Goal: Task Accomplishment & Management: Complete application form

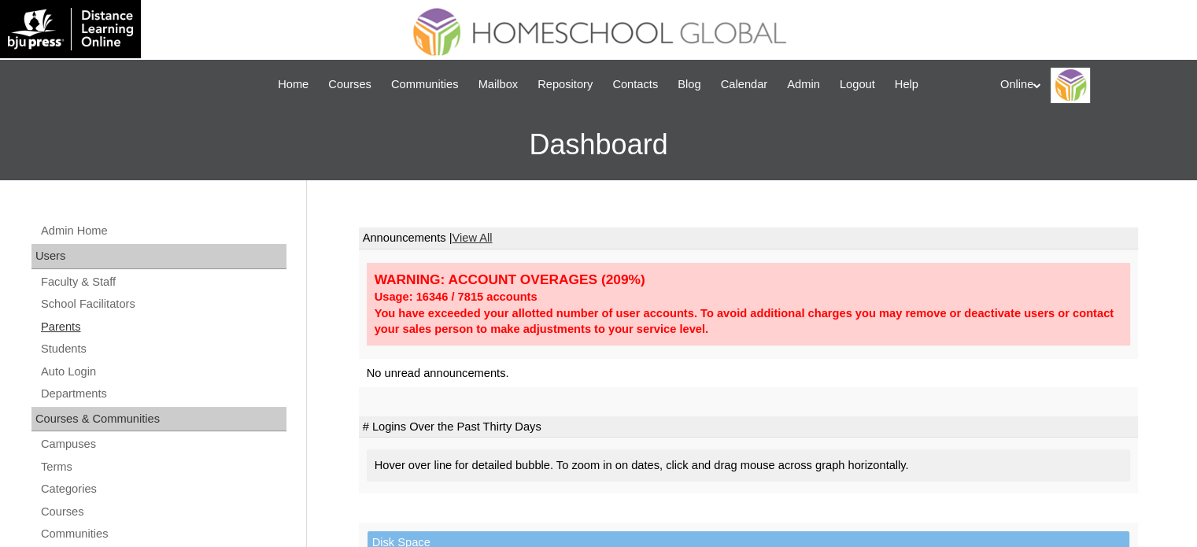
click at [69, 324] on link "Parents" at bounding box center [162, 327] width 247 height 20
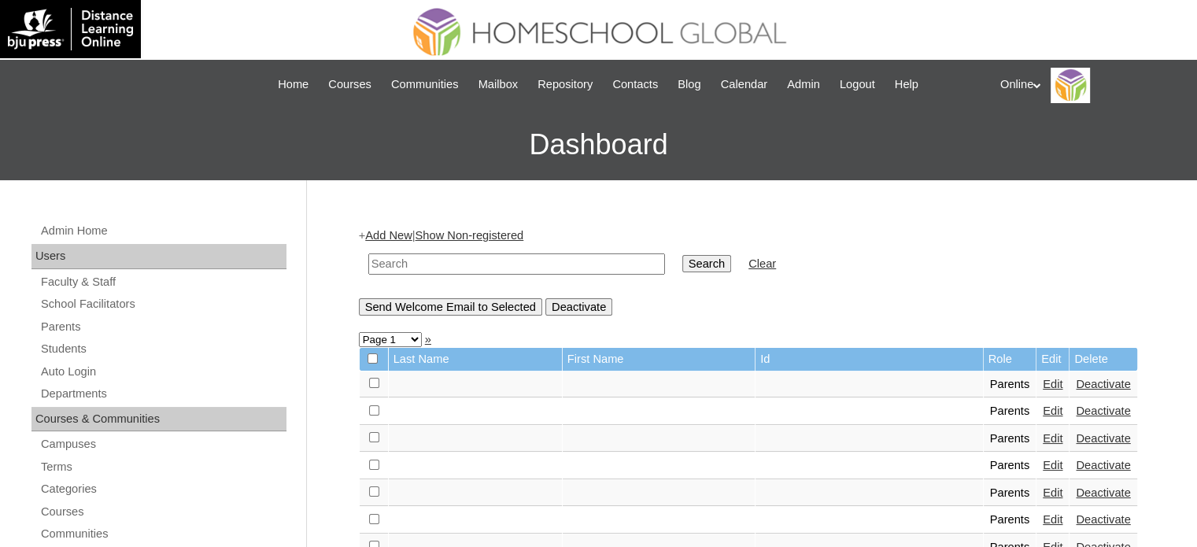
click at [464, 268] on input "text" at bounding box center [516, 263] width 297 height 21
type input "[PERSON_NAME]"
click at [682, 255] on input "Search" at bounding box center [706, 263] width 49 height 17
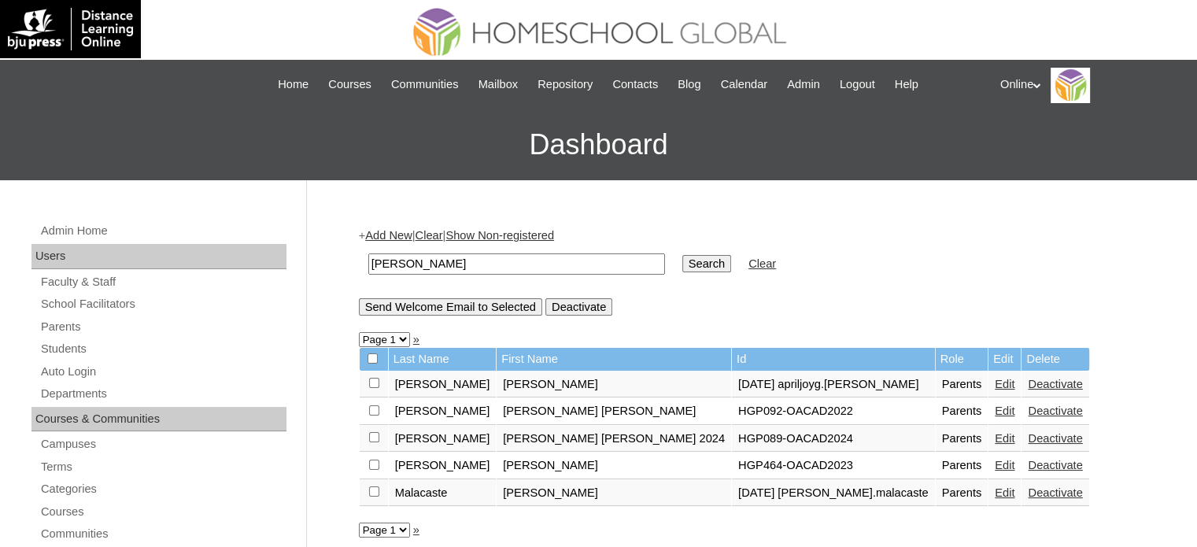
click at [995, 437] on link "Edit" at bounding box center [1005, 438] width 20 height 13
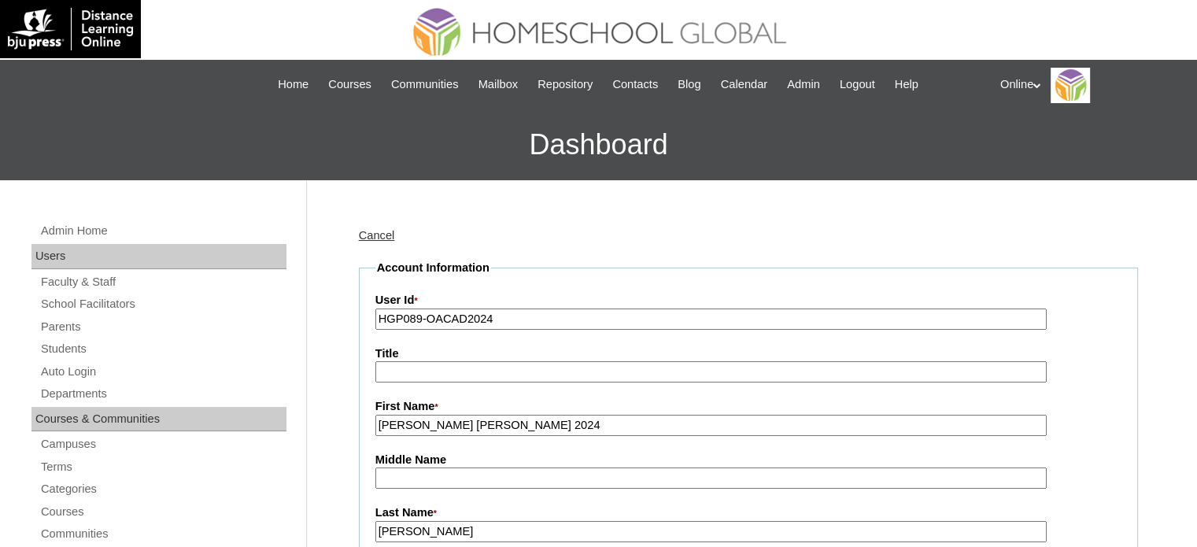
click at [564, 309] on input "HGP089-OACAD2024" at bounding box center [710, 319] width 671 height 21
paste input "156-OACAD2025"
type input "HGP0156-OACAD2025"
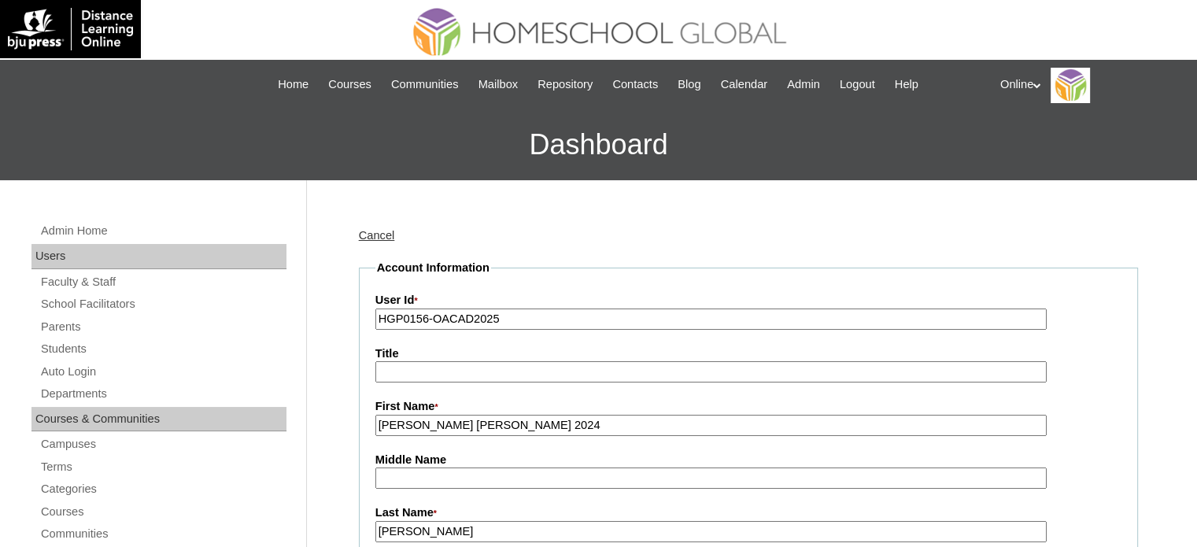
drag, startPoint x: 545, startPoint y: 423, endPoint x: 449, endPoint y: 430, distance: 96.2
click at [449, 429] on input "Maria Elena 2024" at bounding box center [710, 425] width 671 height 21
type input "Maria Elena"
click at [484, 518] on label "Last Name *" at bounding box center [748, 513] width 746 height 17
click at [484, 521] on input "Guanlao" at bounding box center [710, 531] width 671 height 21
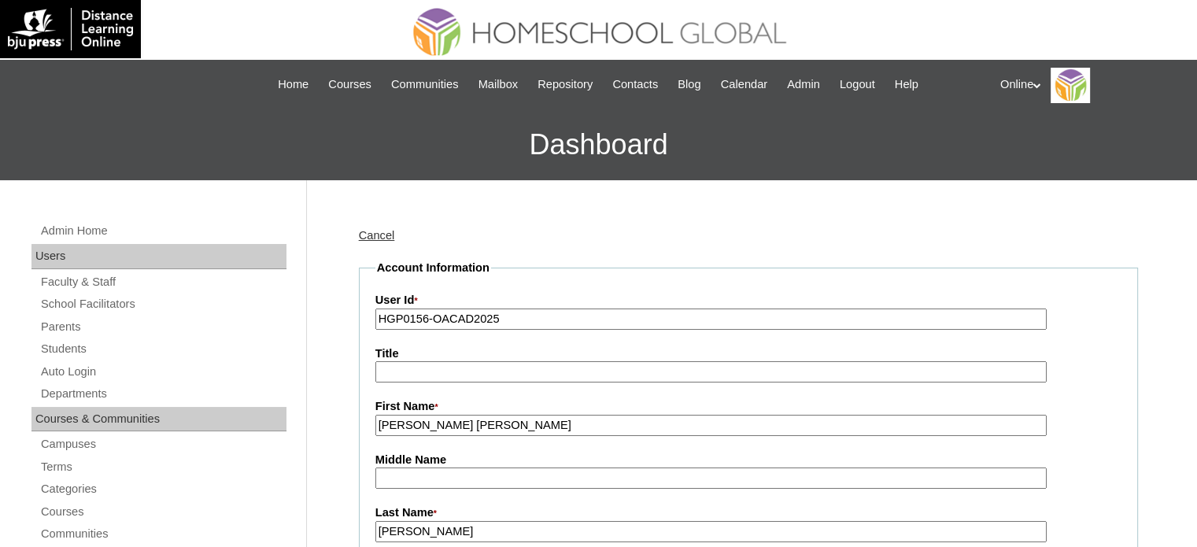
click at [486, 524] on input "Guanlao" at bounding box center [710, 531] width 671 height 21
click at [464, 421] on input "Maria Elena" at bounding box center [710, 425] width 671 height 21
click at [453, 525] on input "Guanlao" at bounding box center [710, 531] width 671 height 21
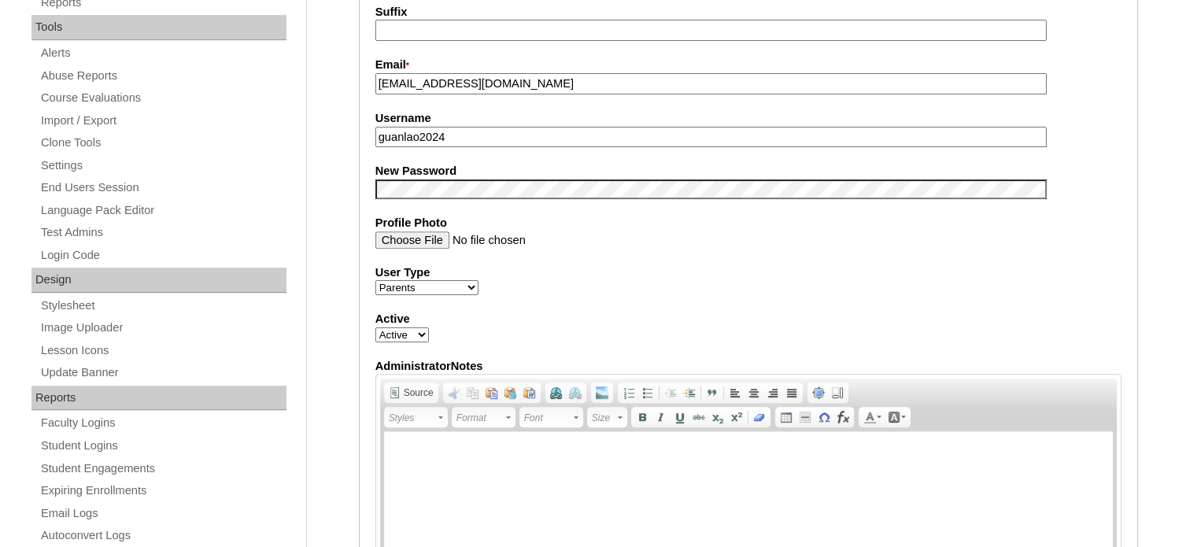
scroll to position [551, 0]
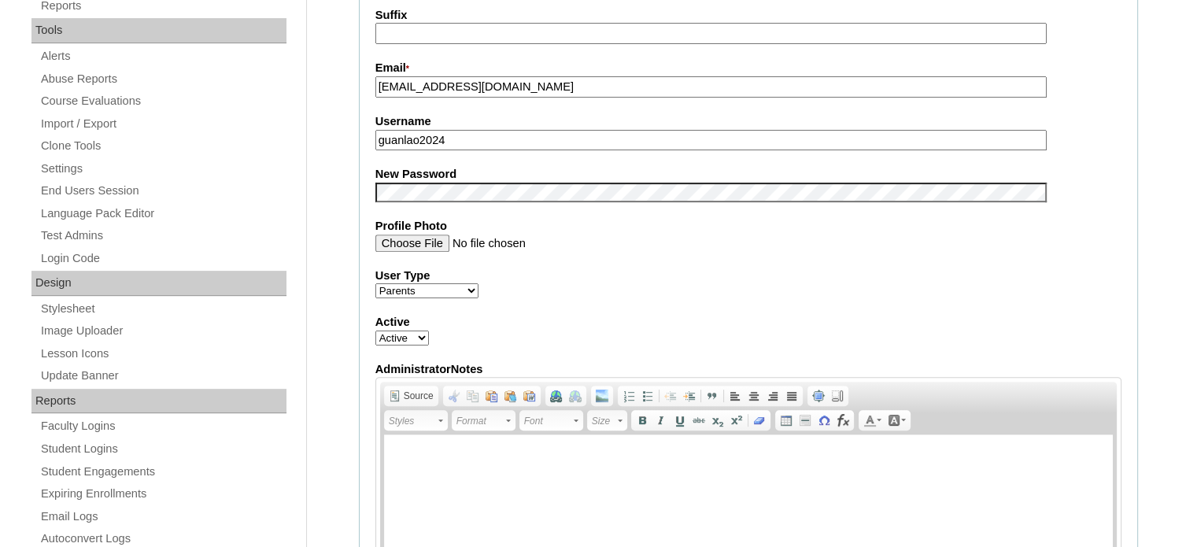
type input "Guanlao 2025"
click at [513, 135] on input "guanlao2024" at bounding box center [710, 140] width 671 height 21
paste input "mguanlao2025"
type input "mguanlao2025"
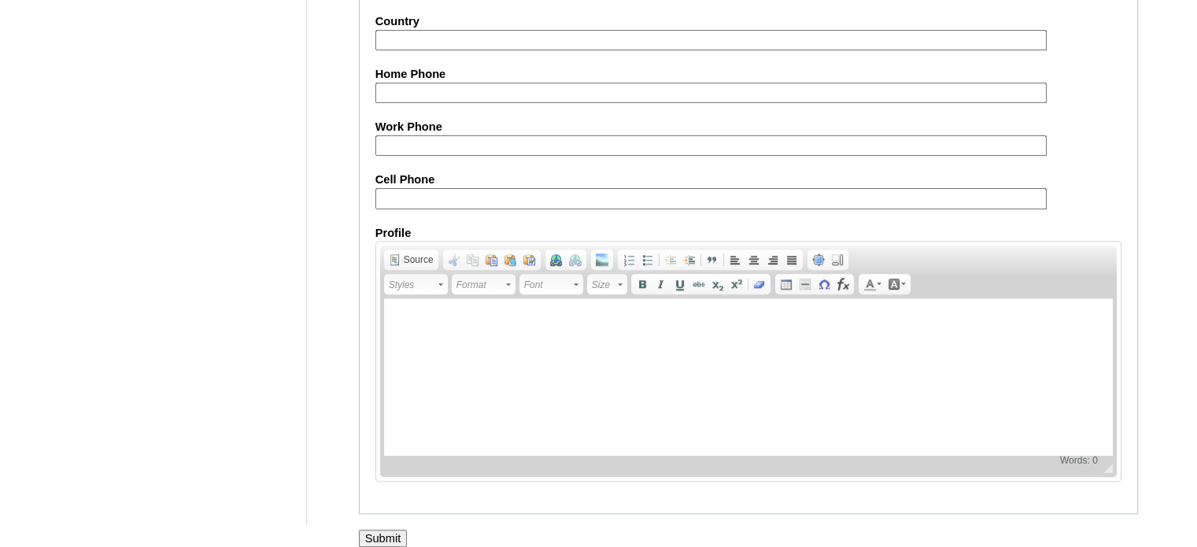
scroll to position [1506, 0]
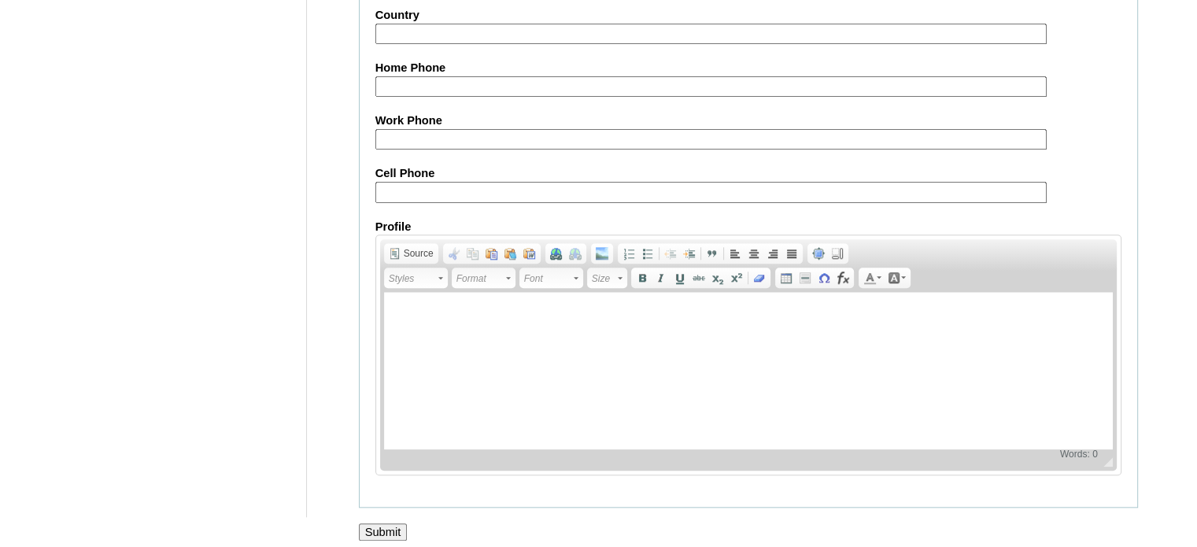
click at [378, 523] on input "Submit" at bounding box center [383, 531] width 49 height 17
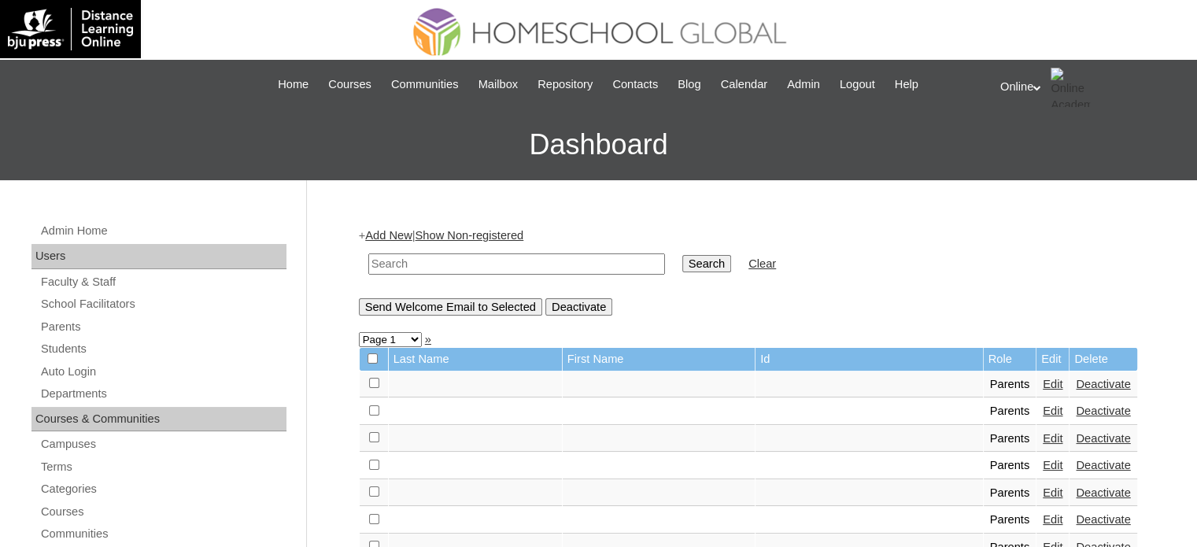
click at [551, 266] on input "text" at bounding box center [516, 263] width 297 height 21
type input "de dios"
click at [682, 255] on input "Search" at bounding box center [706, 263] width 49 height 17
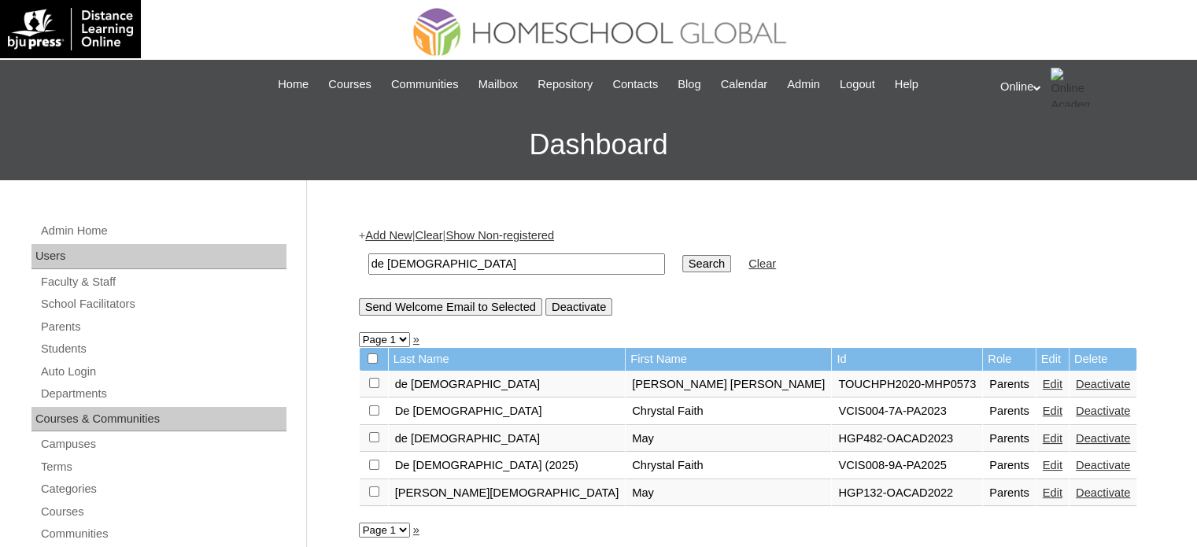
click at [491, 267] on input "de [DEMOGRAPHIC_DATA]" at bounding box center [516, 263] width 297 height 21
type input "b"
type input "vhia"
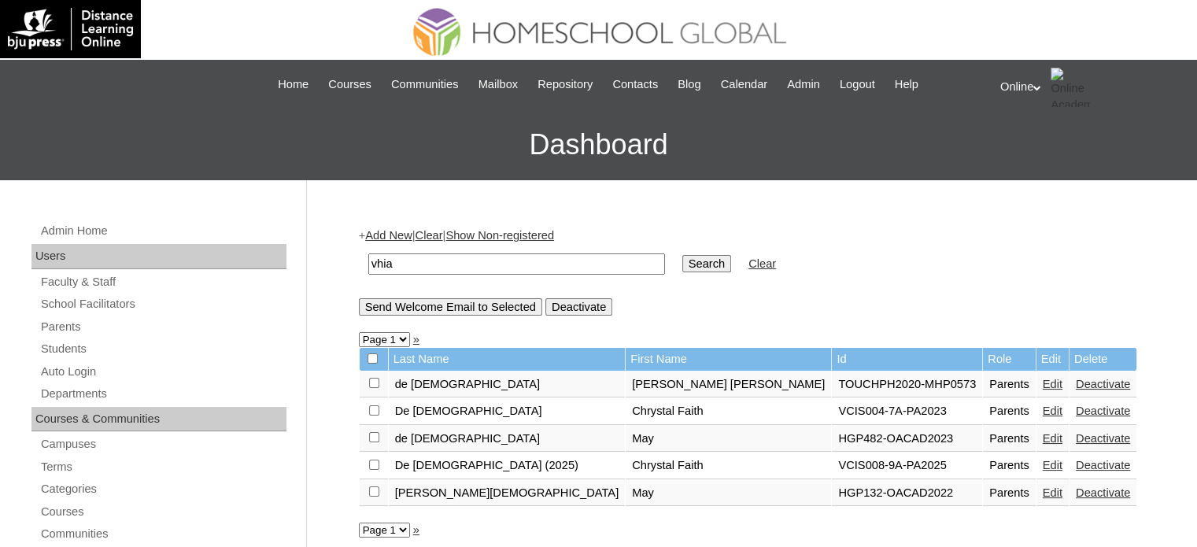
click at [682, 255] on input "Search" at bounding box center [706, 263] width 49 height 17
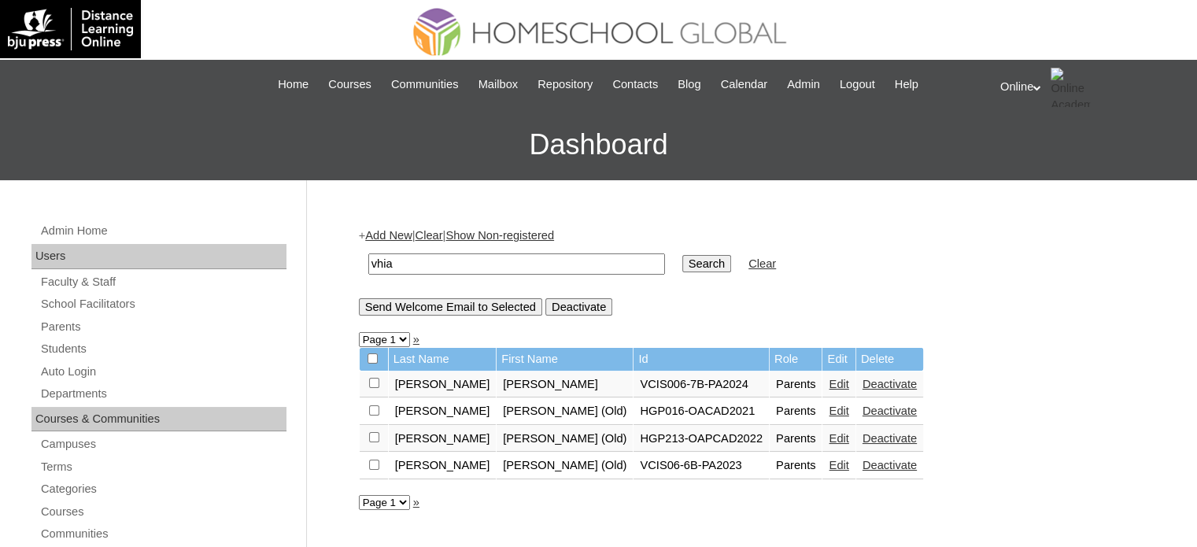
click at [829, 384] on link "Edit" at bounding box center [839, 384] width 20 height 13
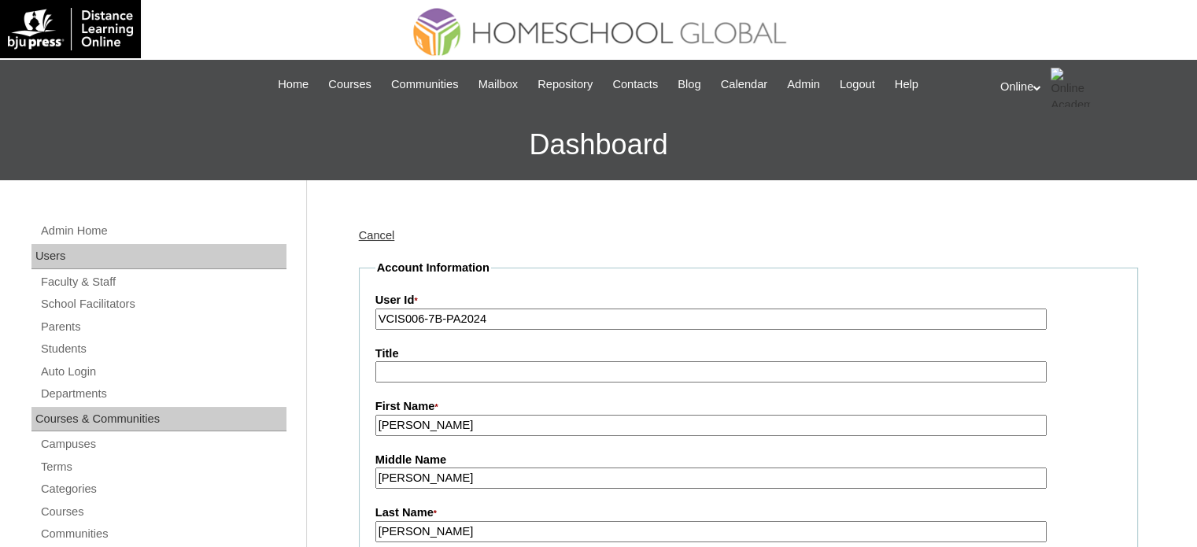
click at [501, 316] on input "VCIS006-7B-PA2024" at bounding box center [710, 319] width 671 height 21
click at [501, 317] on input "VCIS006-7B-PA2024" at bounding box center [710, 319] width 671 height 21
paste input "HGP0155-OACAD2025"
type input "HGP0155-OACAD2025"
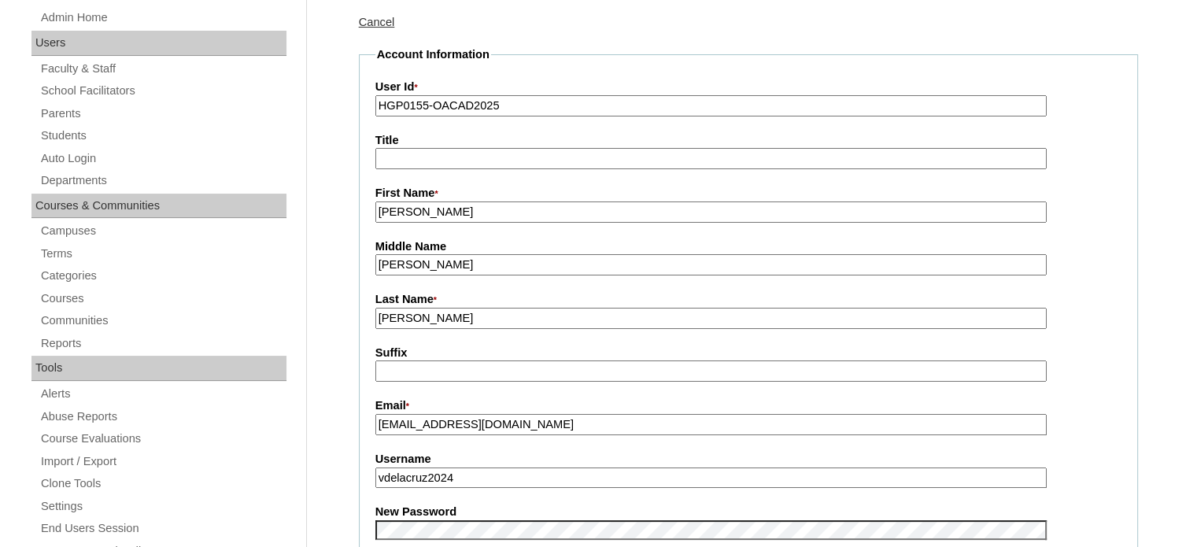
scroll to position [236, 0]
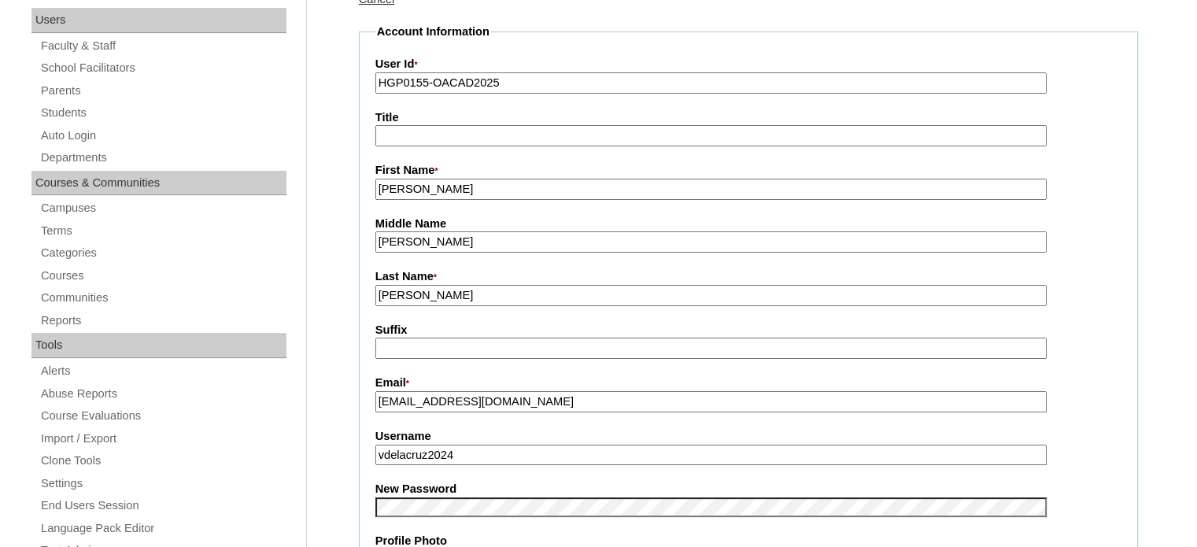
click at [466, 447] on input "vdelacruz2024" at bounding box center [710, 455] width 671 height 21
paste input "dios2025"
type input "vdedios2025"
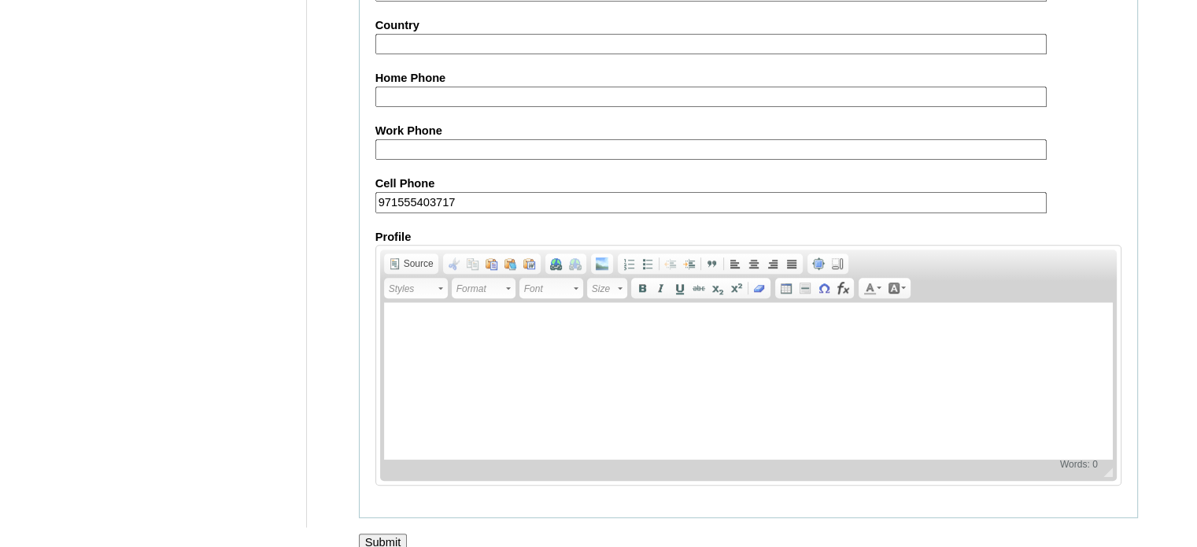
scroll to position [1506, 0]
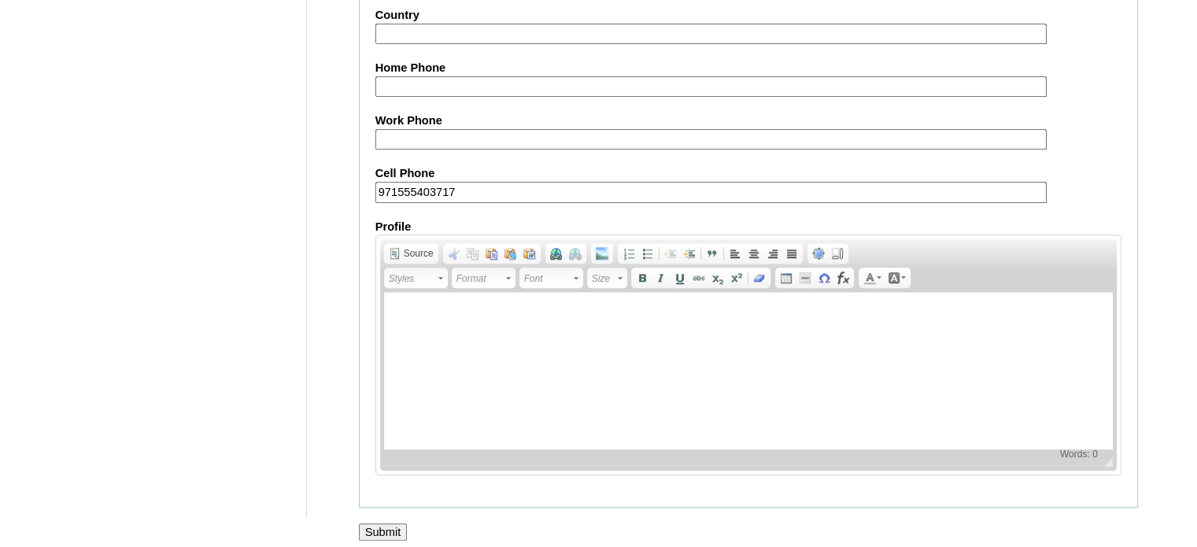
click at [392, 523] on input "Submit" at bounding box center [383, 531] width 49 height 17
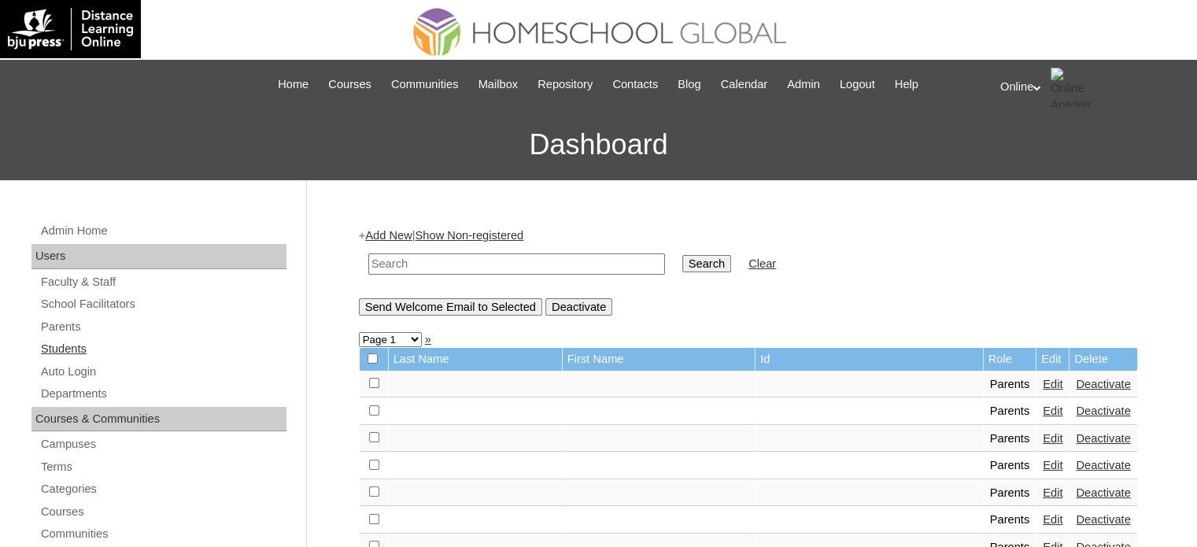
click at [76, 346] on link "Students" at bounding box center [162, 349] width 247 height 20
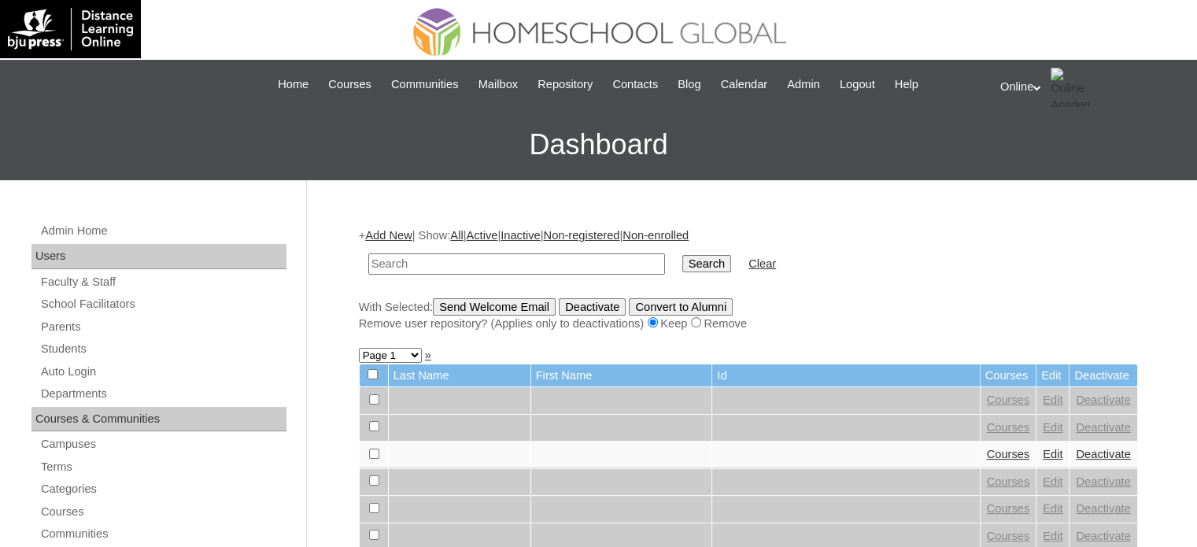
click at [483, 263] on input "text" at bounding box center [516, 263] width 297 height 21
type input "jia carleen"
click at [682, 255] on input "Search" at bounding box center [706, 263] width 49 height 17
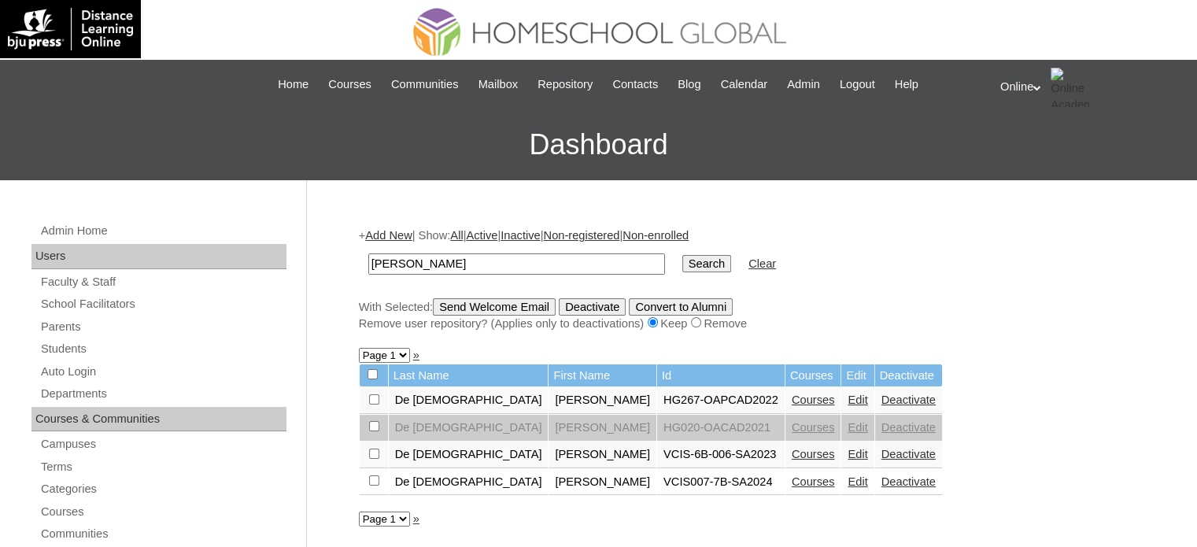
click at [882, 481] on link "Deactivate" at bounding box center [909, 481] width 54 height 13
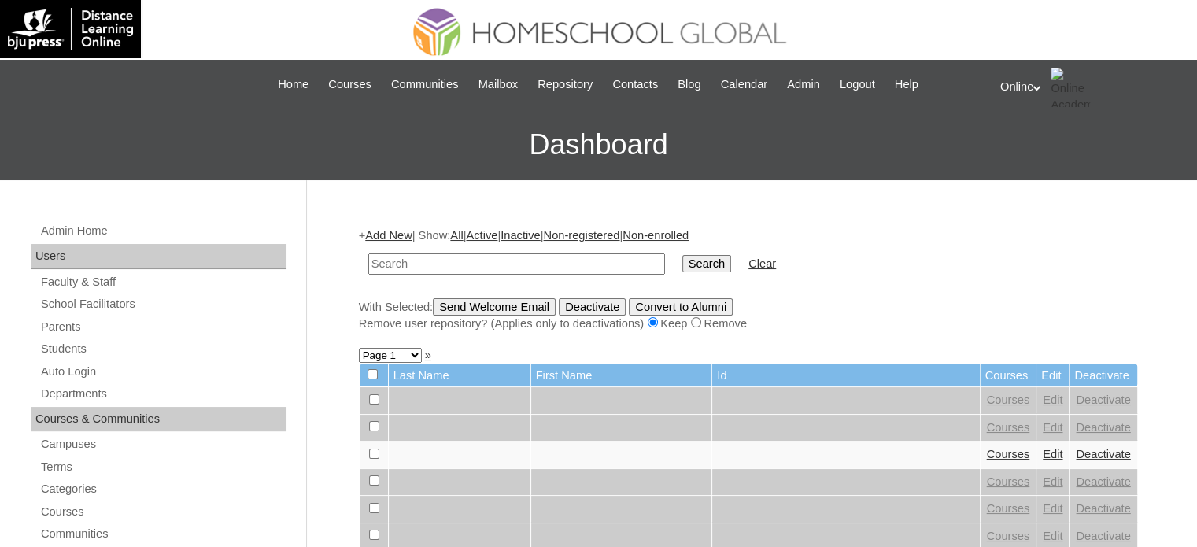
click at [392, 238] on link "Add New" at bounding box center [388, 235] width 46 height 13
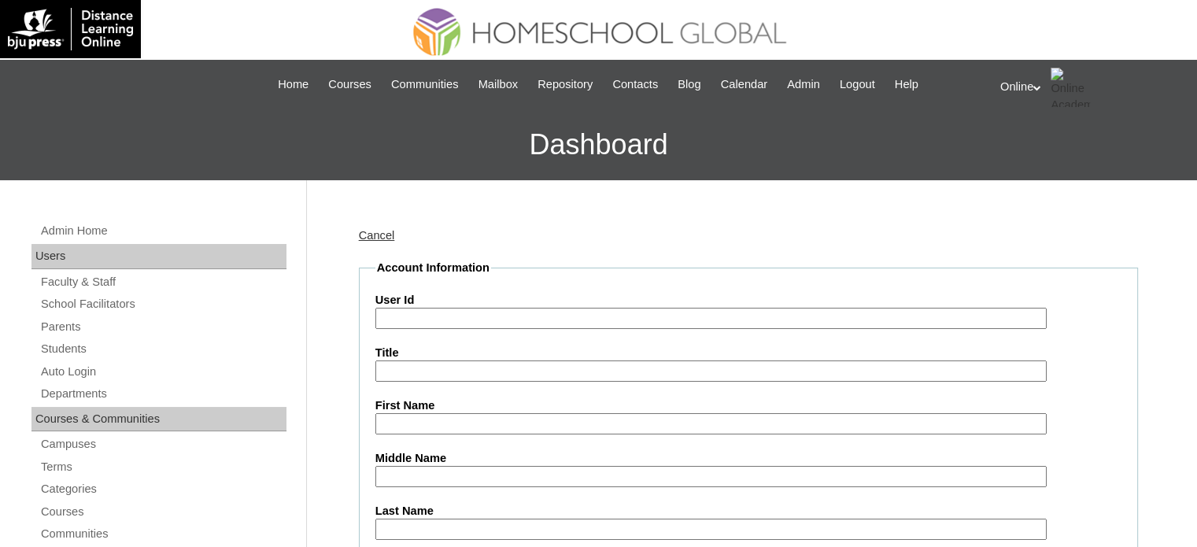
click at [461, 316] on input "User Id" at bounding box center [710, 318] width 671 height 21
paste input "HG190OACAD2025"
type input "HG190OACAD2025"
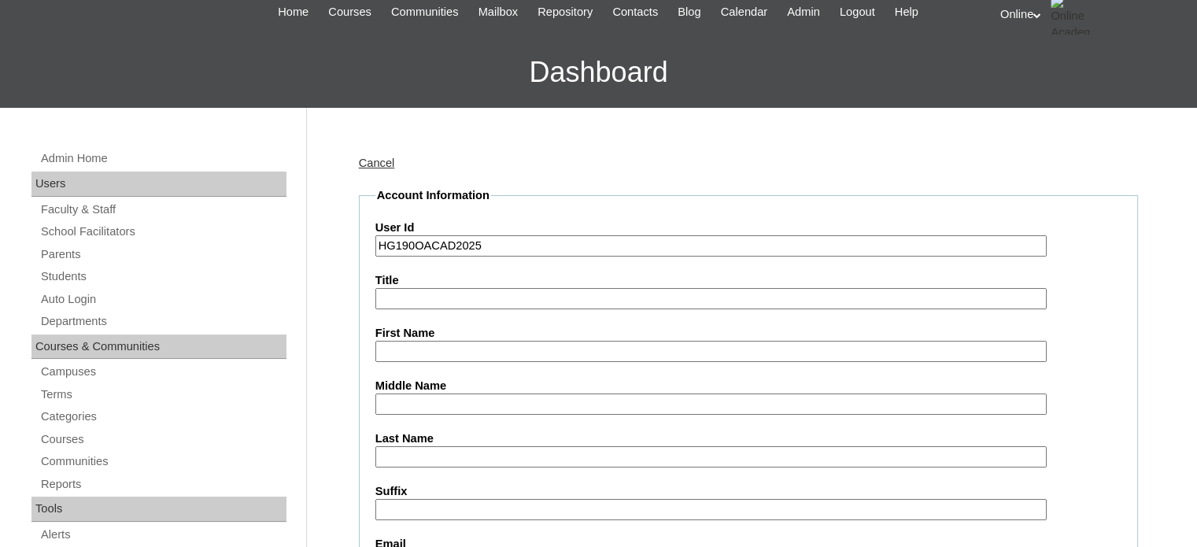
scroll to position [79, 0]
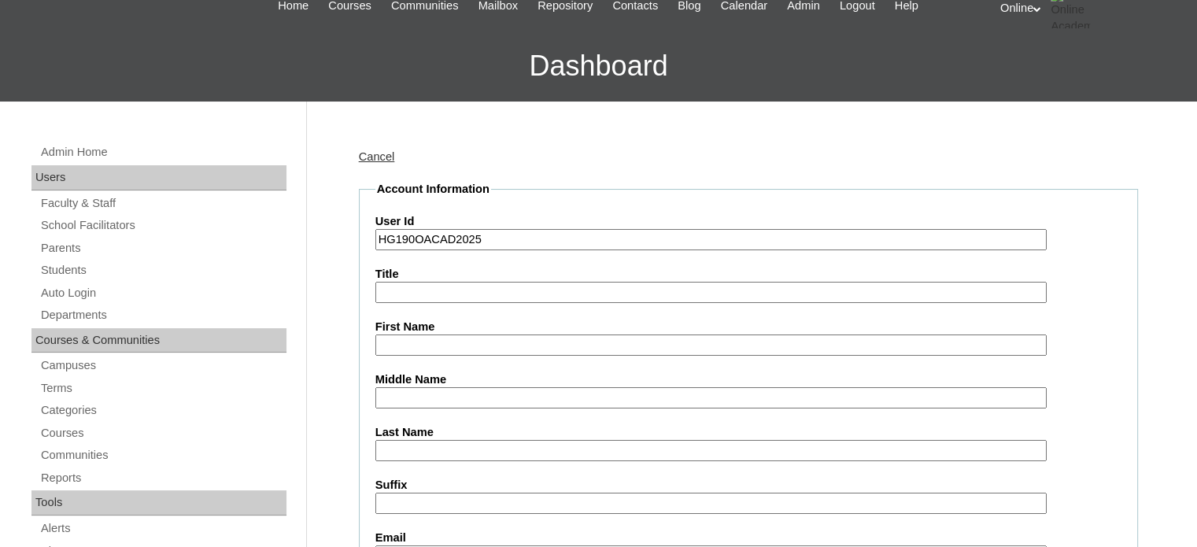
click at [469, 340] on input "First Name" at bounding box center [710, 345] width 671 height 21
paste input "[PERSON_NAME][DEMOGRAPHIC_DATA] 2000547"
click at [517, 342] on input "[PERSON_NAME][DEMOGRAPHIC_DATA] 2000547" at bounding box center [710, 345] width 671 height 21
drag, startPoint x: 519, startPoint y: 342, endPoint x: 448, endPoint y: 345, distance: 71.7
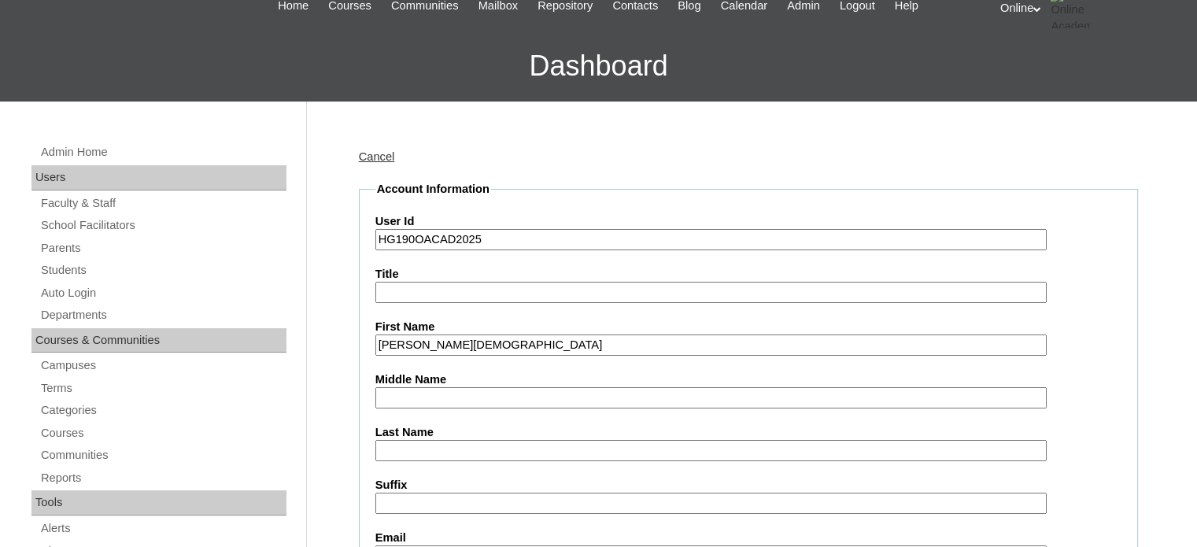
click at [448, 345] on input "[PERSON_NAME][DEMOGRAPHIC_DATA]" at bounding box center [710, 345] width 671 height 21
type input "[PERSON_NAME]"
click at [428, 436] on label "Last Name" at bounding box center [748, 432] width 746 height 17
click at [428, 440] on input "Last Name" at bounding box center [710, 450] width 671 height 21
paste input "De [DEMOGRAPHIC_DATA]"
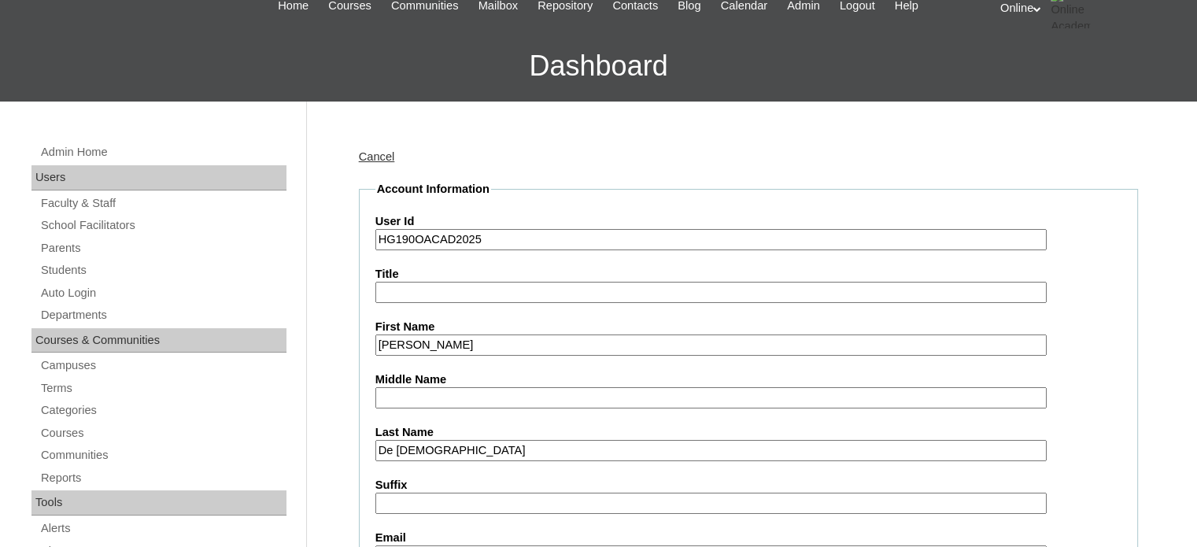
type input "De [DEMOGRAPHIC_DATA]"
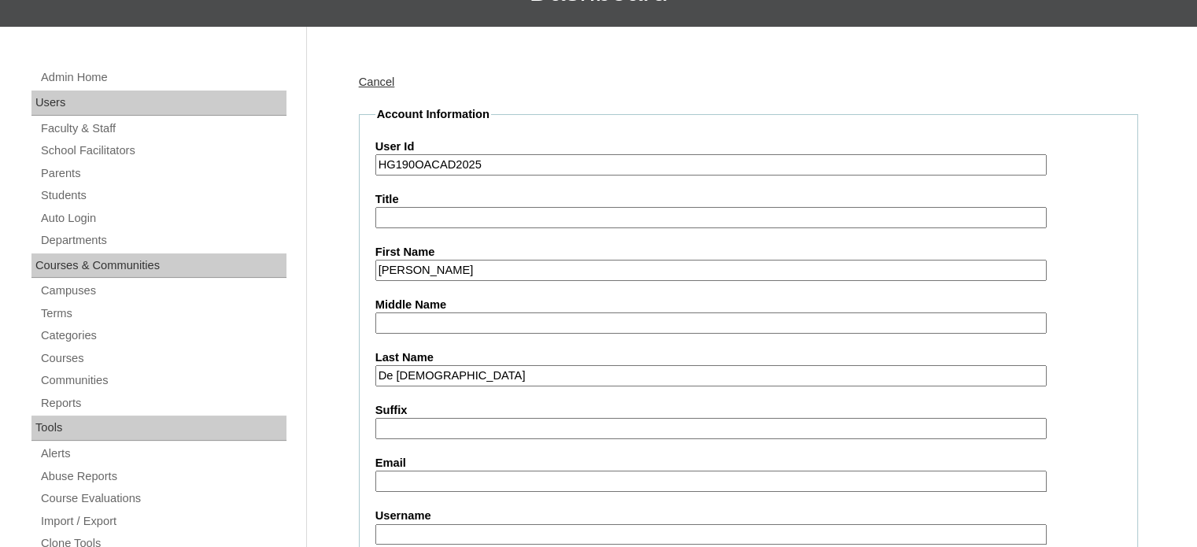
scroll to position [157, 0]
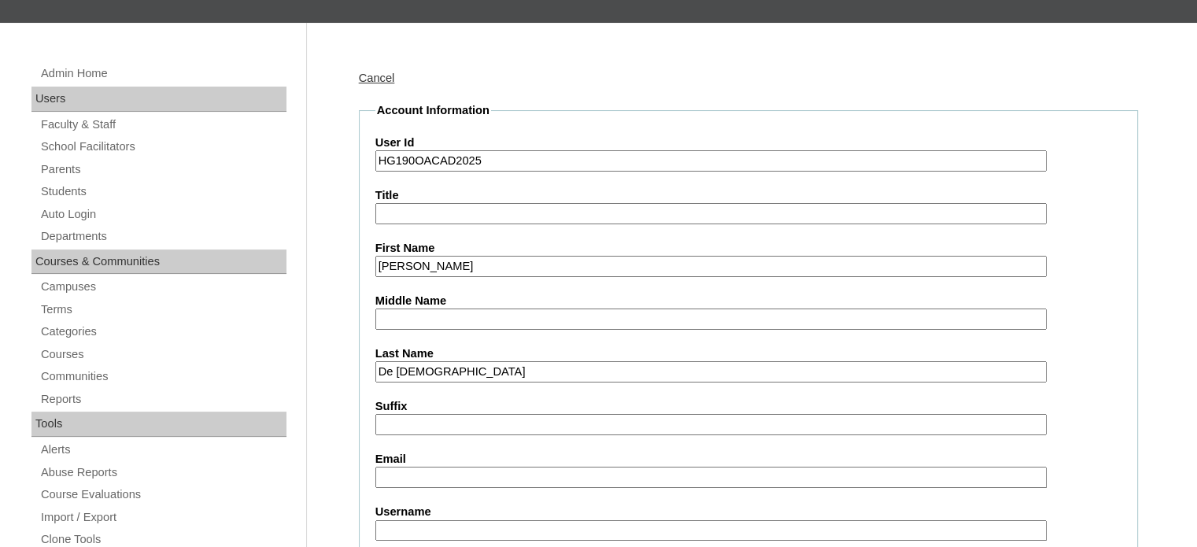
click at [479, 469] on input "Email" at bounding box center [710, 477] width 671 height 21
paste input "[EMAIL_ADDRESS][DOMAIN_NAME]"
type input "[EMAIL_ADDRESS][DOMAIN_NAME]"
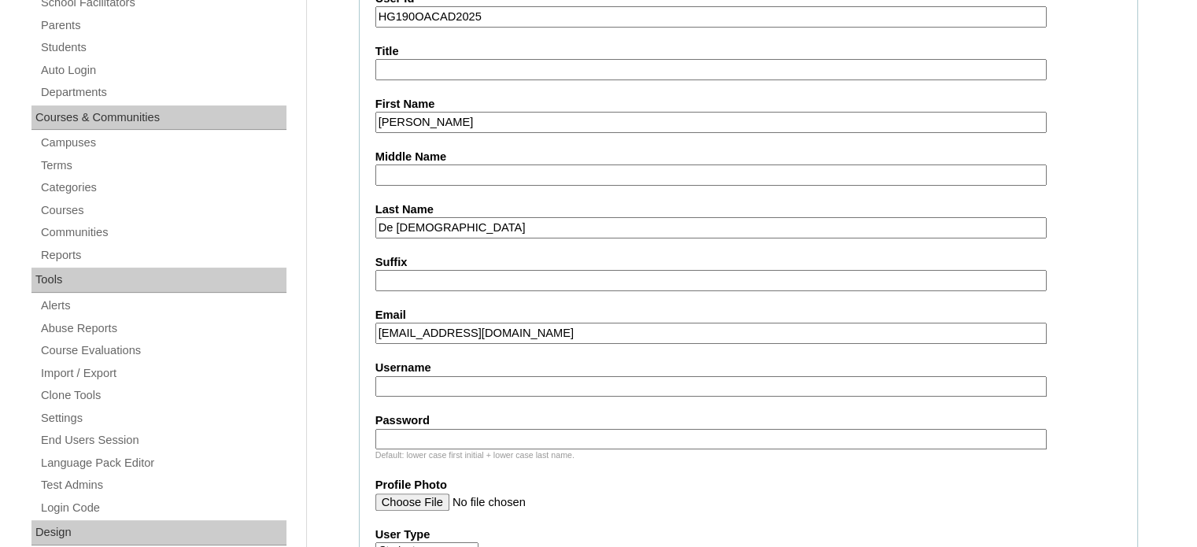
scroll to position [315, 0]
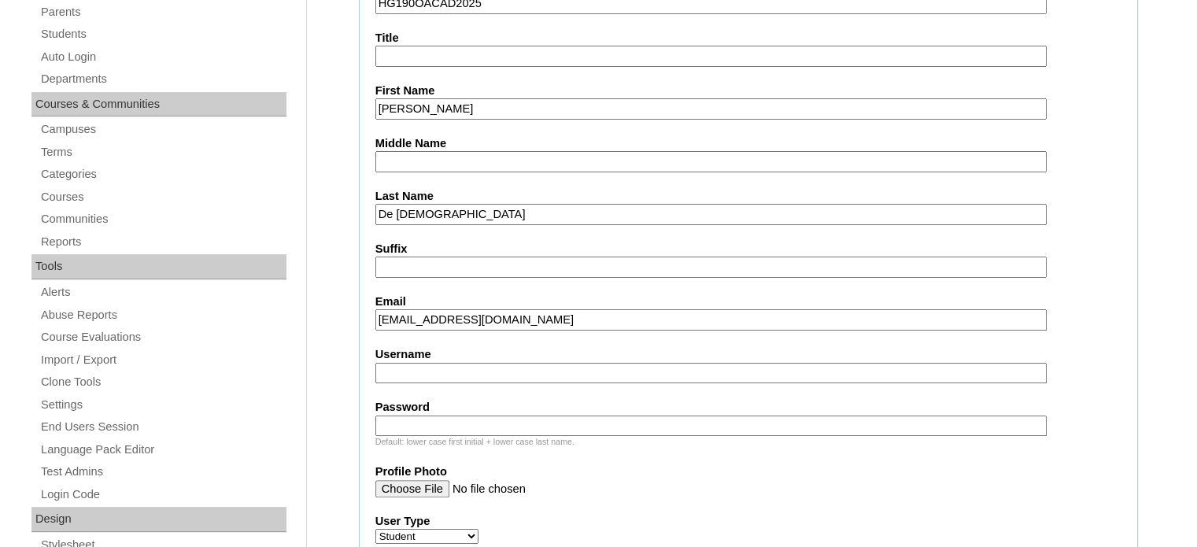
click at [470, 369] on input "Username" at bounding box center [710, 373] width 671 height 21
paste input "jia.dedios2025"
type input "jia.dedios2025"
click at [479, 416] on input "Password" at bounding box center [710, 426] width 671 height 21
paste input "jCads"
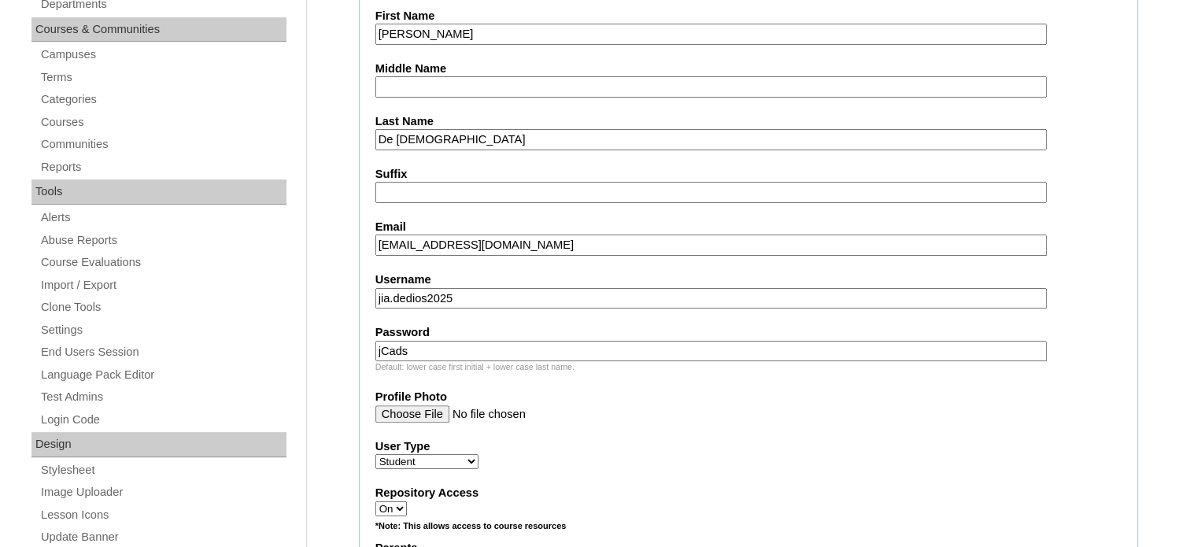
scroll to position [394, 0]
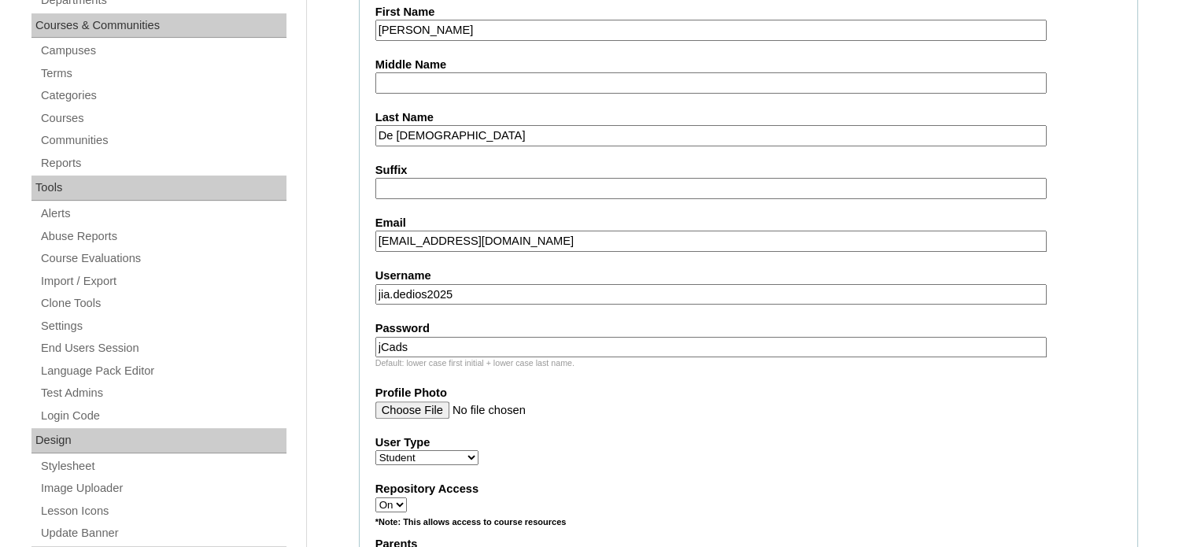
type input "jCads"
click at [465, 450] on select "Faculty Staff Student Parents School Facilitators" at bounding box center [426, 457] width 103 height 15
click at [617, 441] on label "User Type" at bounding box center [748, 442] width 746 height 17
click at [479, 450] on select "Faculty Staff Student Parents School Facilitators" at bounding box center [426, 457] width 103 height 15
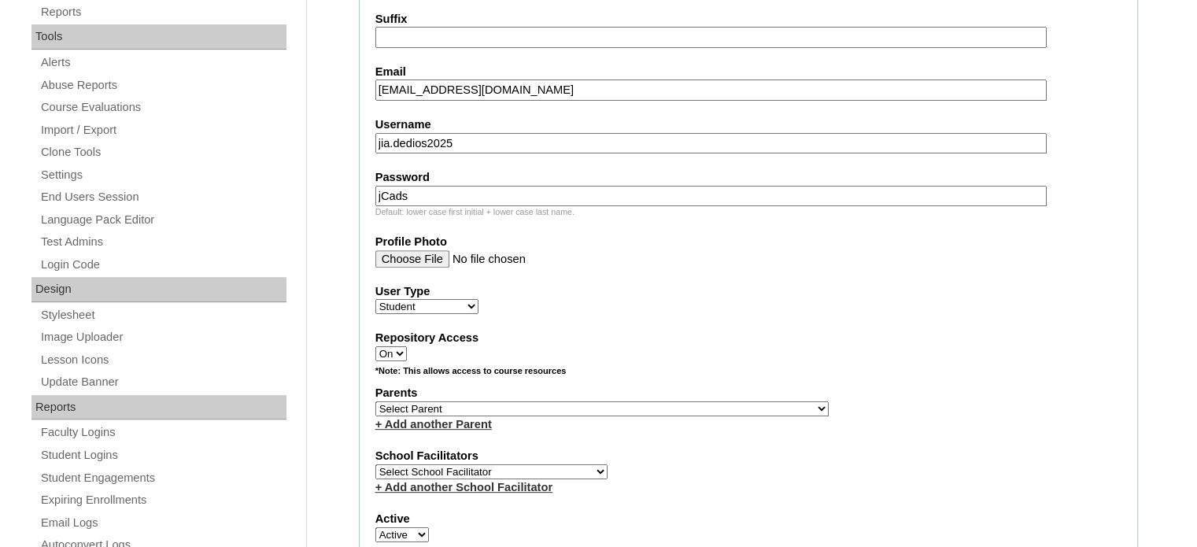
scroll to position [551, 0]
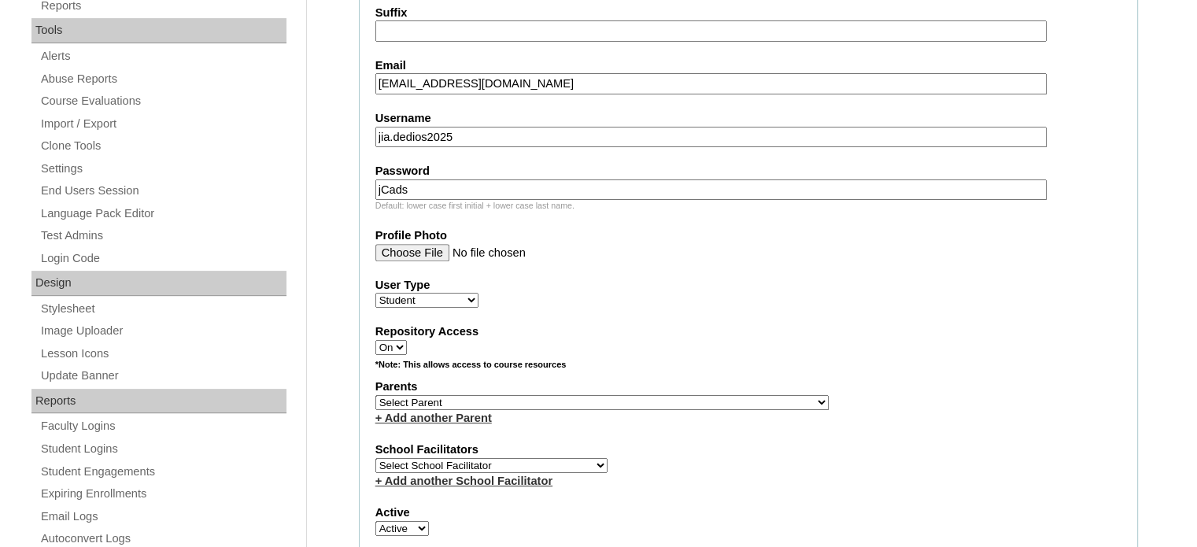
click at [542, 395] on select "Select Parent , , , , , , , , , , , , , , , , , , , , , , , , , , , , , , , , ,…" at bounding box center [601, 402] width 453 height 15
click at [573, 410] on div "+ Add another Parent" at bounding box center [748, 418] width 746 height 17
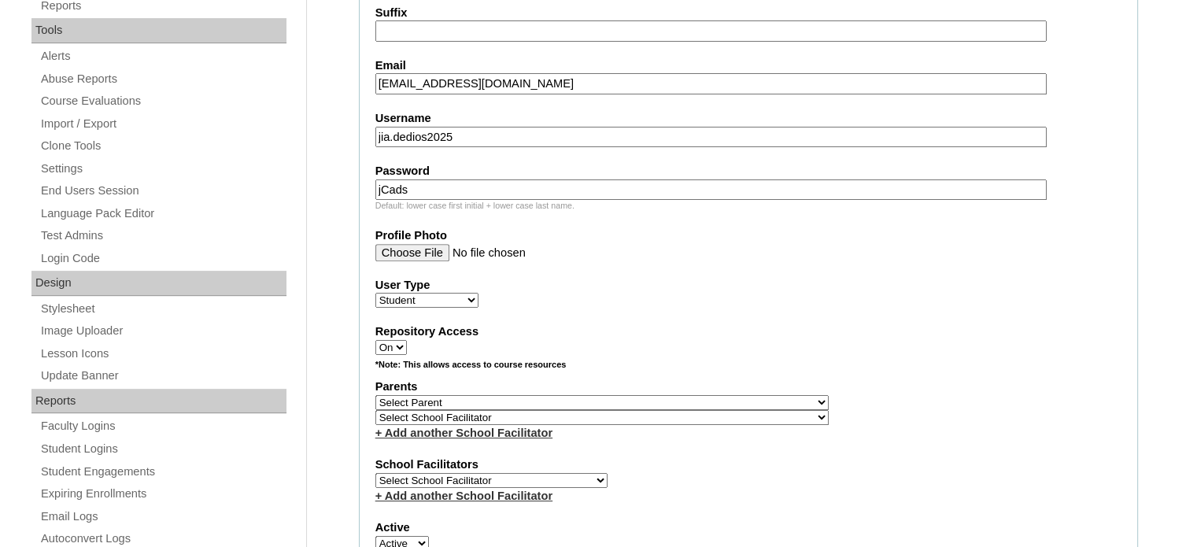
click at [575, 399] on select "Select Parent , , , , , , , , , , , , , , , , , , , , , , , , , , , , , , , , ,…" at bounding box center [601, 402] width 453 height 15
click at [542, 395] on select "Select Parent , , , , , , , , , , , , , , , , , , , , , , , , , , , , , , , , ,…" at bounding box center [601, 402] width 453 height 15
select select "39580"
click at [375, 395] on select "Select Parent , , , , , , , , , , , , , , , , , , , , , , , , , , , , , , , , ,…" at bounding box center [601, 402] width 453 height 15
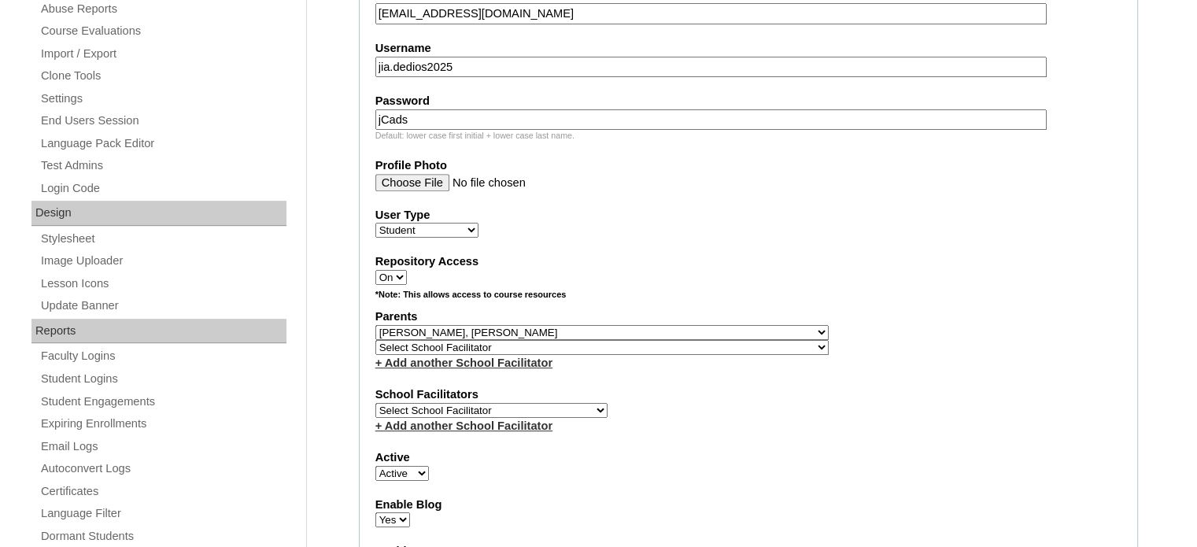
scroll to position [630, 0]
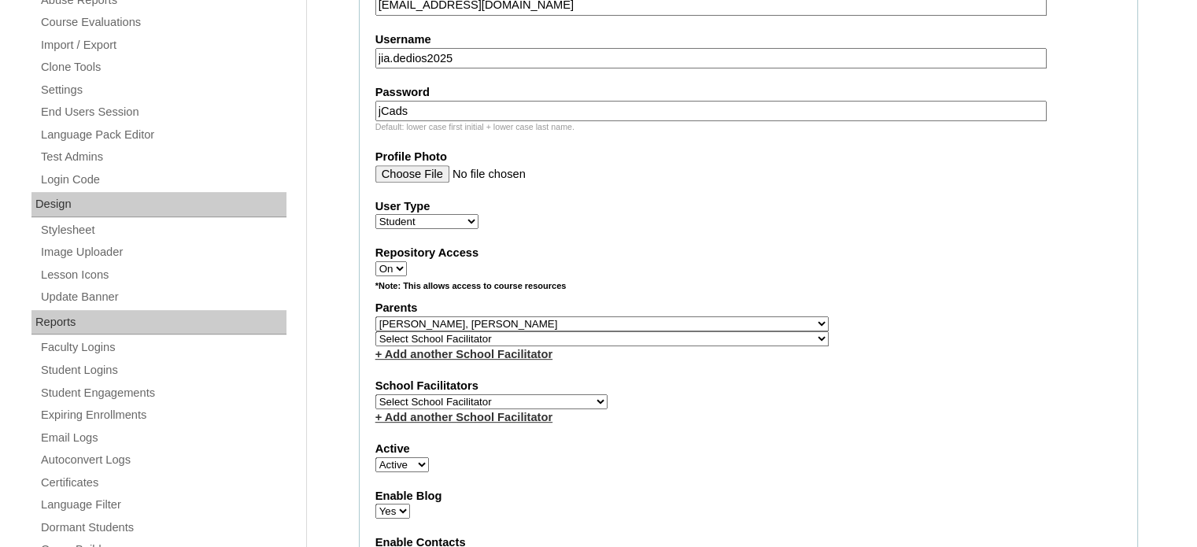
click at [545, 394] on select "Select School Facilitator [PERSON_NAME] [PERSON_NAME] Gloryfe [PERSON_NAME] [PE…" at bounding box center [491, 401] width 232 height 15
select select "29277"
click at [375, 394] on select "Select School Facilitator [PERSON_NAME] [PERSON_NAME] Gloryfe [PERSON_NAME] [PE…" at bounding box center [491, 401] width 232 height 15
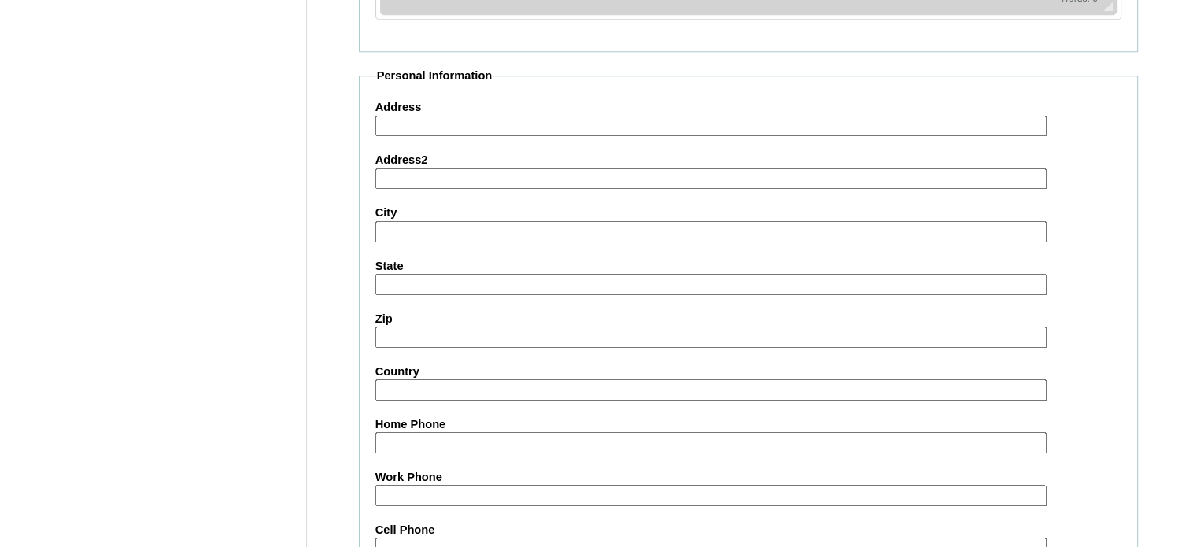
scroll to position [1846, 0]
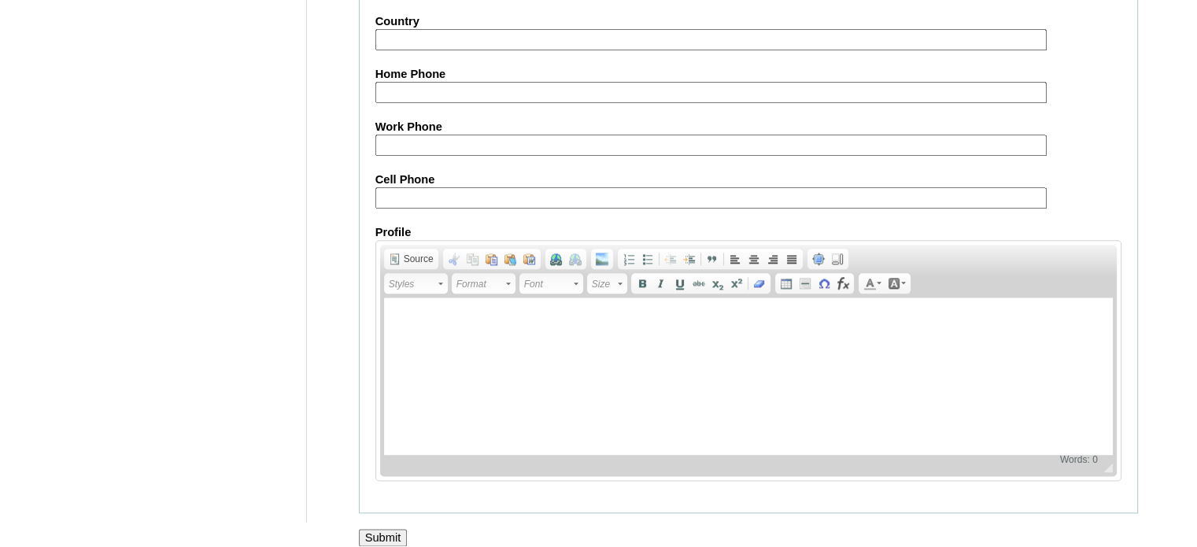
click at [401, 529] on input "Submit" at bounding box center [383, 537] width 49 height 17
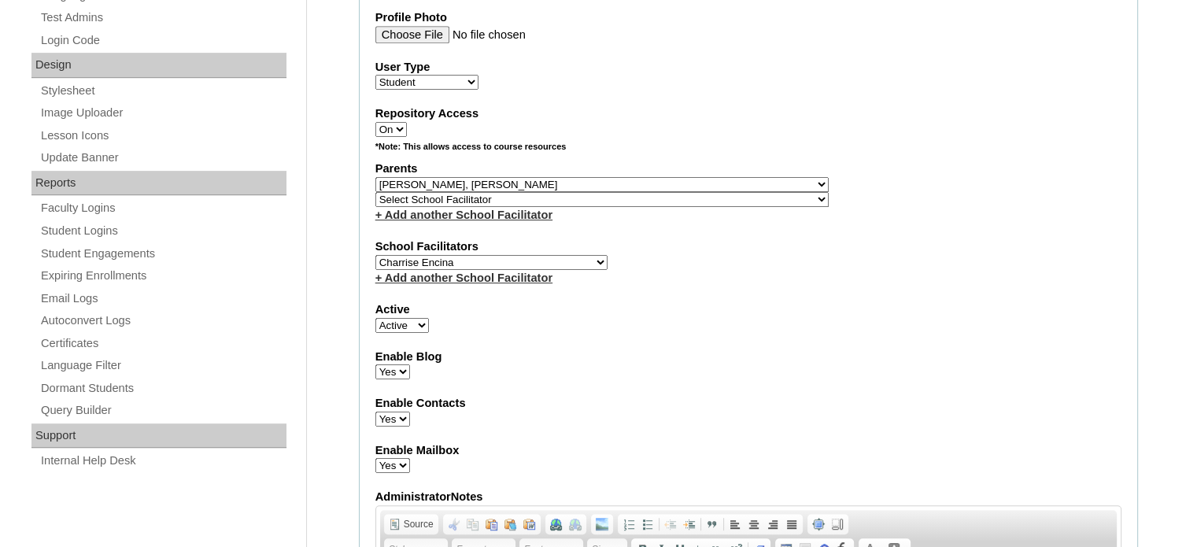
scroll to position [744, 0]
